Goal: Information Seeking & Learning: Find specific page/section

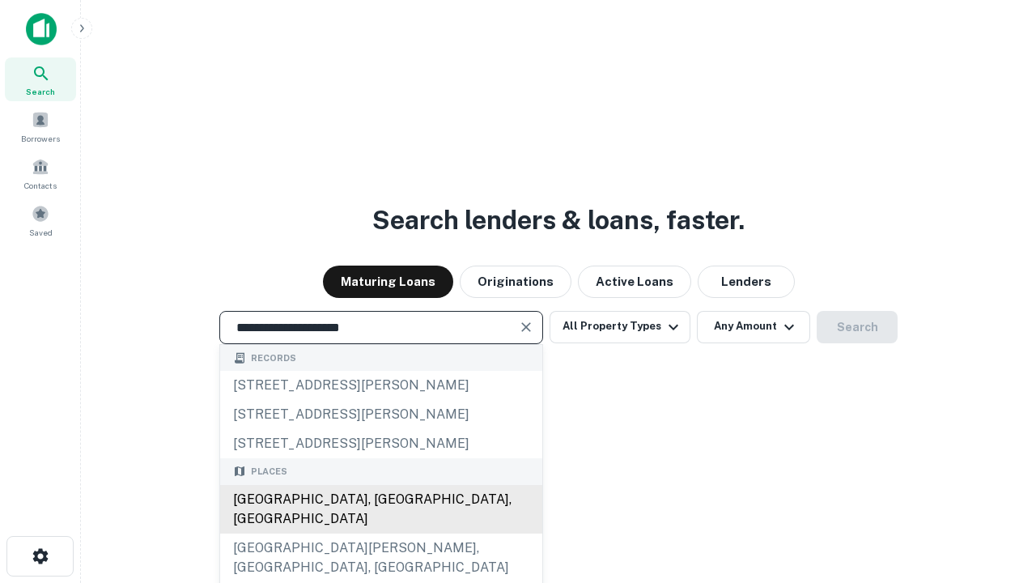
click at [380, 533] on div "[GEOGRAPHIC_DATA], [GEOGRAPHIC_DATA], [GEOGRAPHIC_DATA]" at bounding box center [381, 509] width 322 height 49
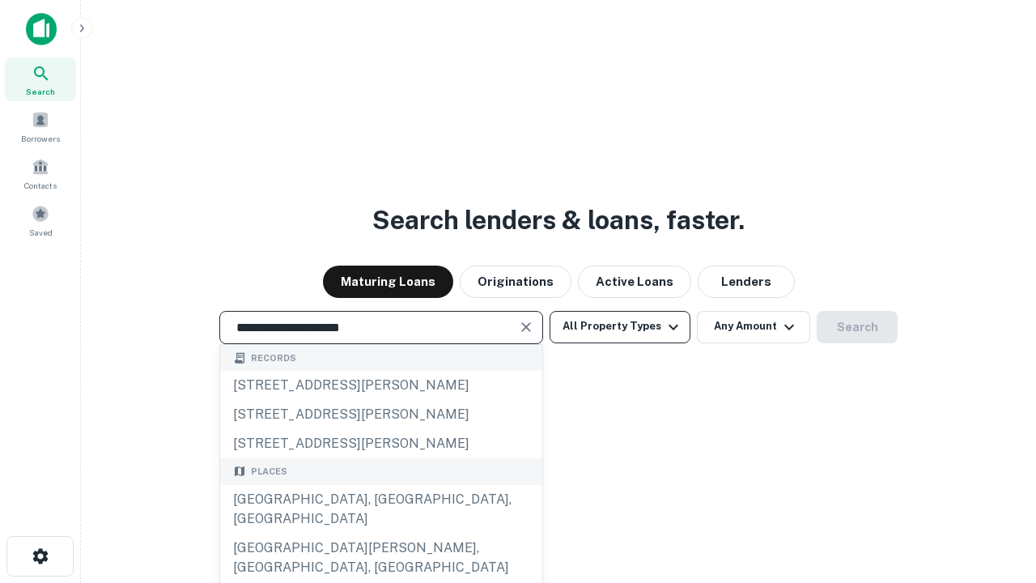
type input "**********"
click at [620, 326] on button "All Property Types" at bounding box center [619, 327] width 141 height 32
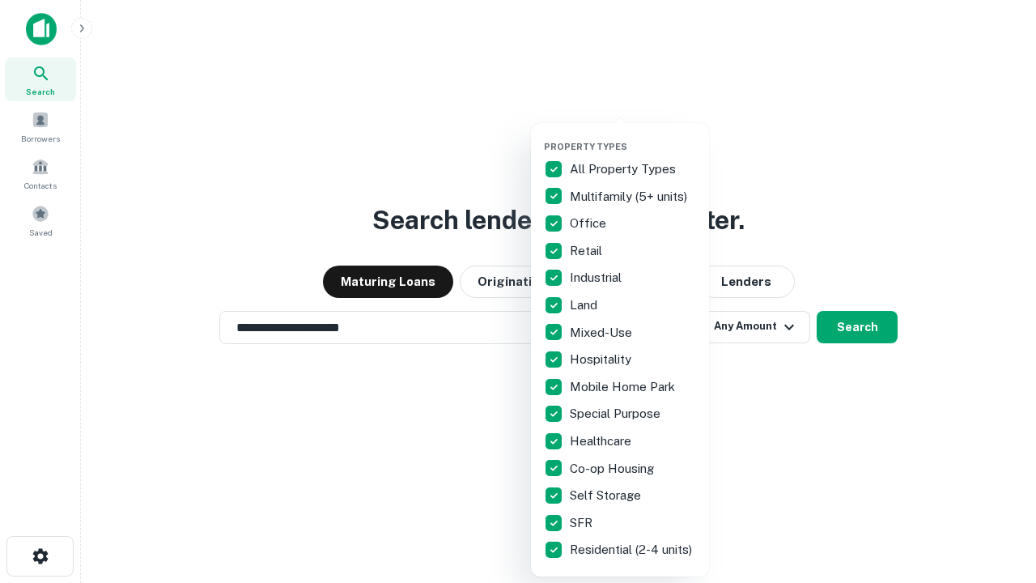
click at [633, 136] on button "button" at bounding box center [633, 136] width 178 height 1
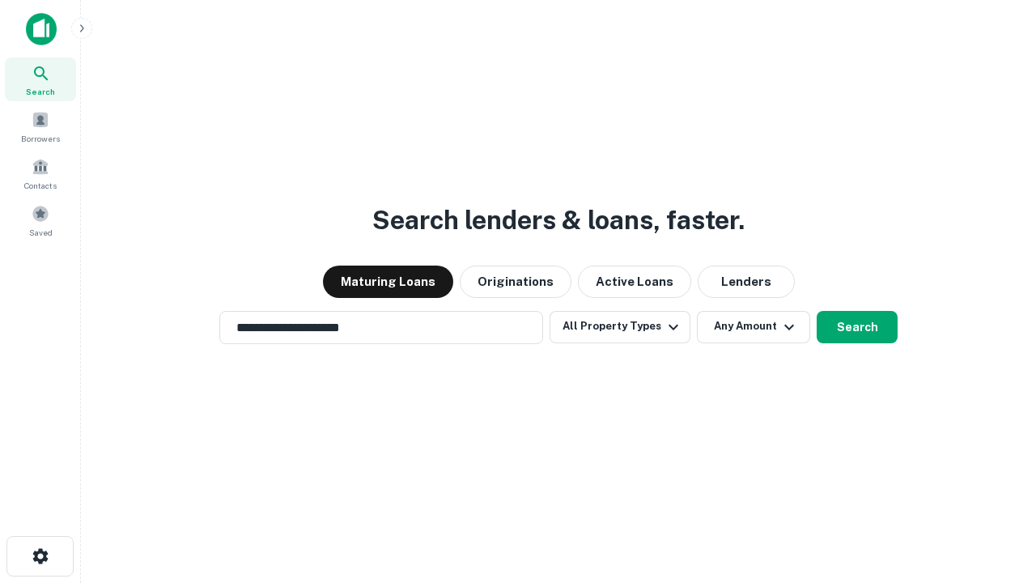
scroll to position [25, 0]
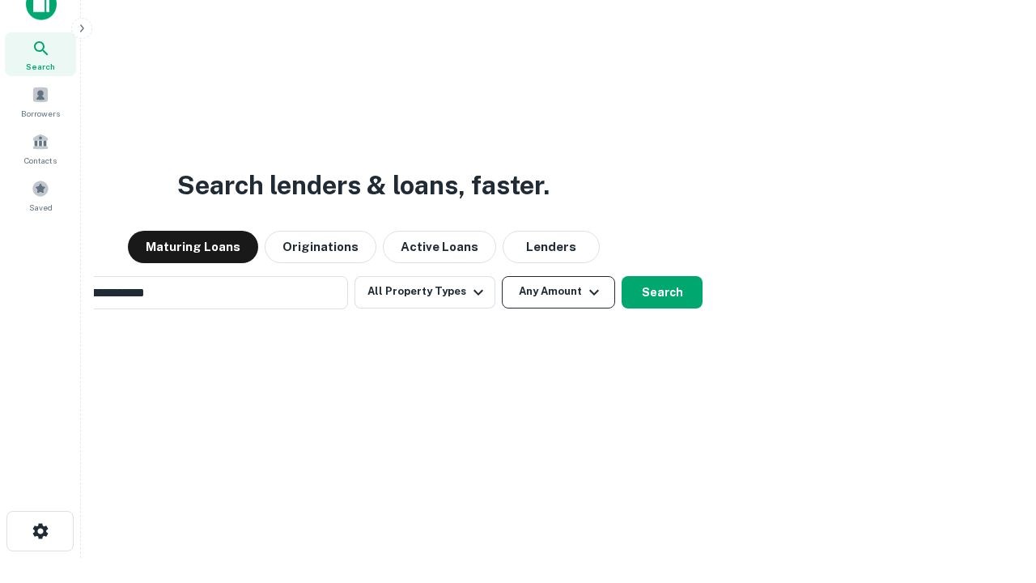
click at [502, 276] on button "Any Amount" at bounding box center [558, 292] width 113 height 32
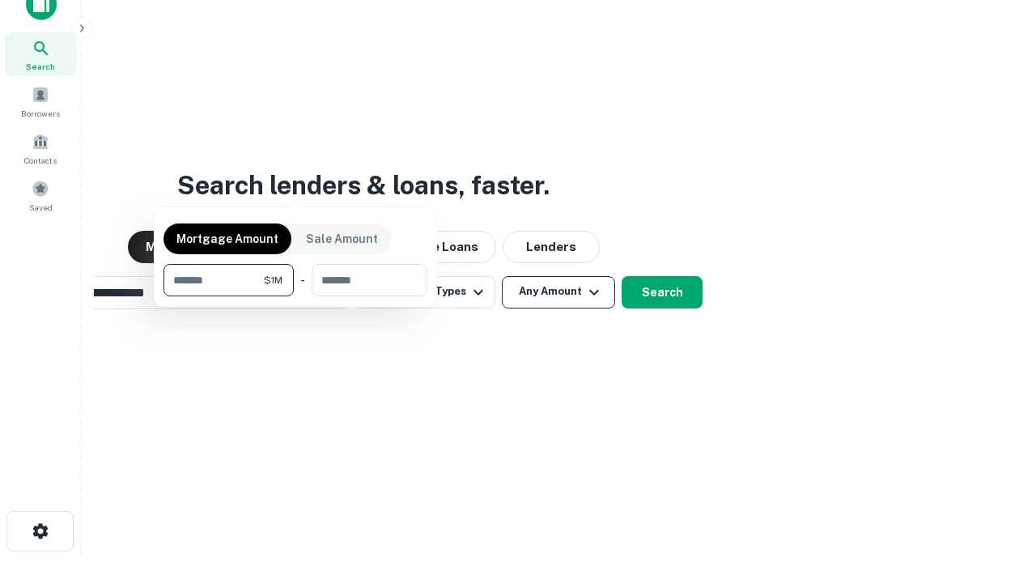
scroll to position [26, 0]
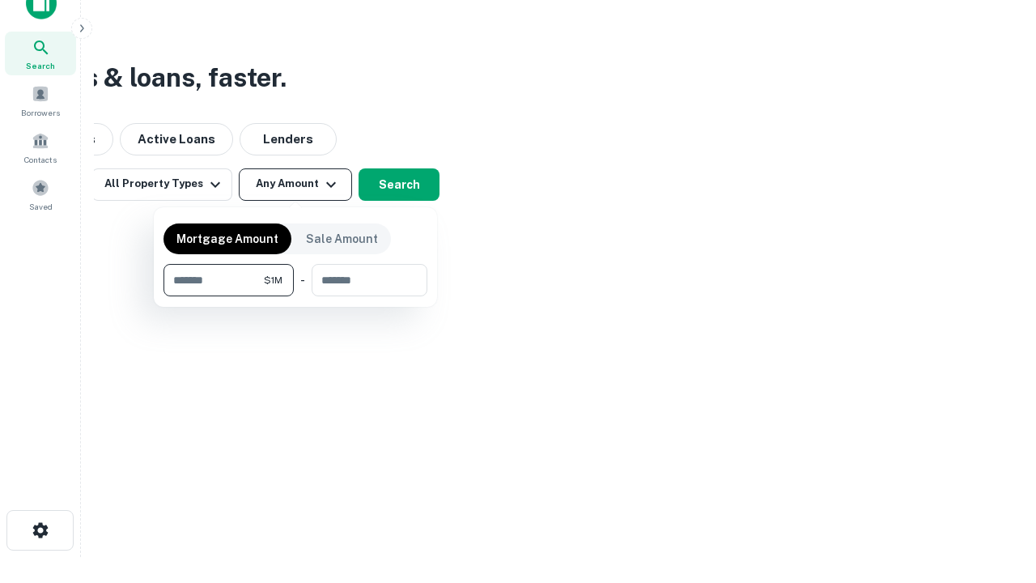
type input "*******"
click at [295, 296] on button "button" at bounding box center [295, 296] width 264 height 1
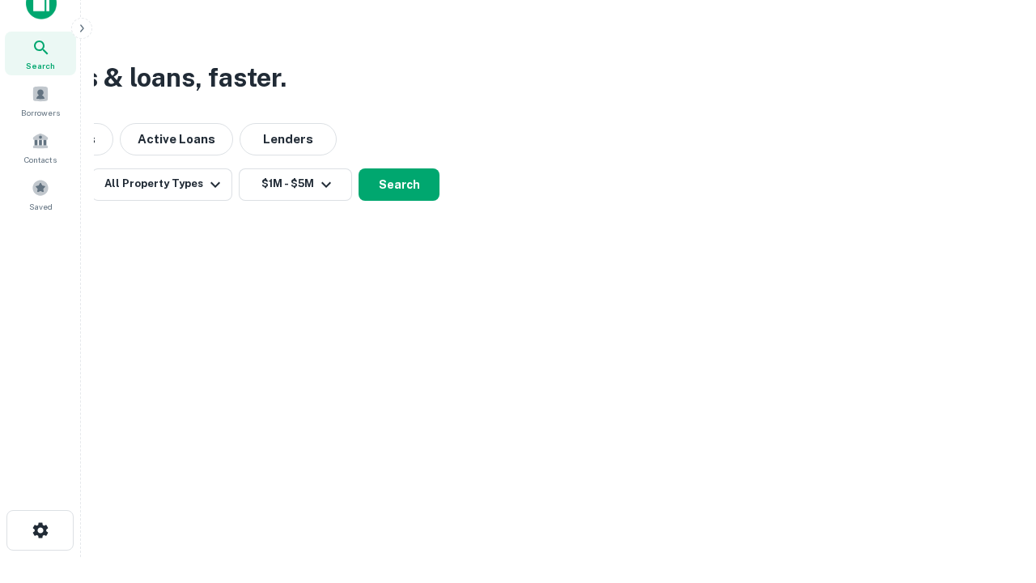
scroll to position [25, 0]
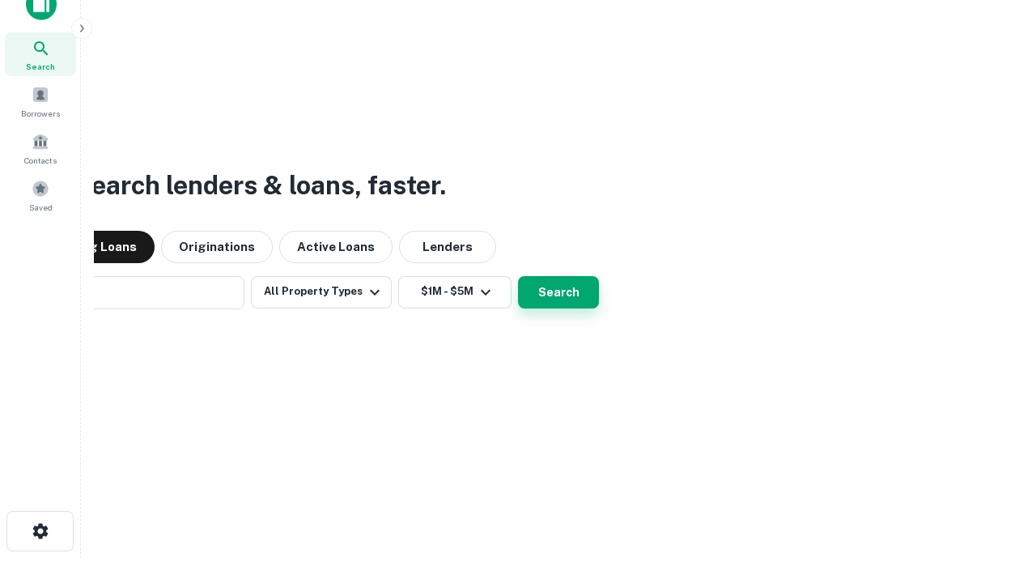
click at [518, 276] on button "Search" at bounding box center [558, 292] width 81 height 32
